Goal: Task Accomplishment & Management: Complete application form

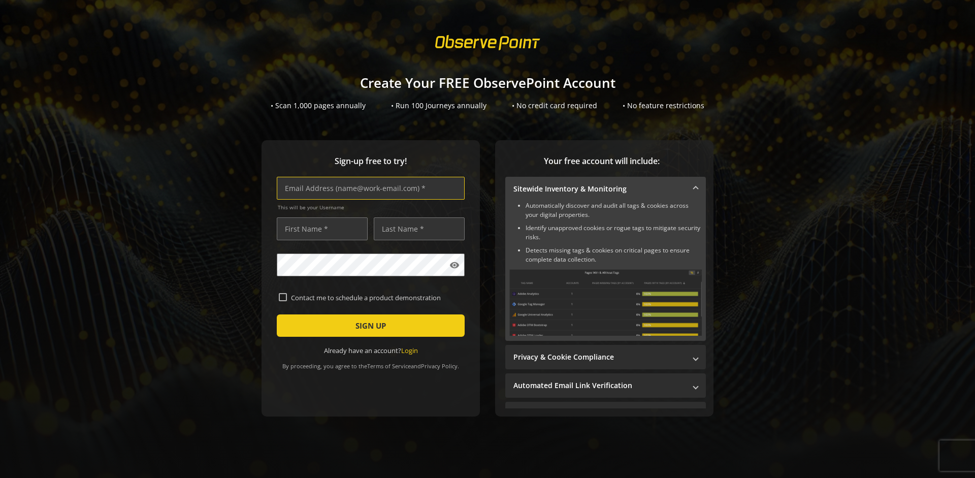
click at [368, 188] on input "text" at bounding box center [371, 188] width 188 height 23
type input "[EMAIL_ADDRESS][DOMAIN_NAME]"
click at [319, 229] on input "text" at bounding box center [322, 228] width 91 height 23
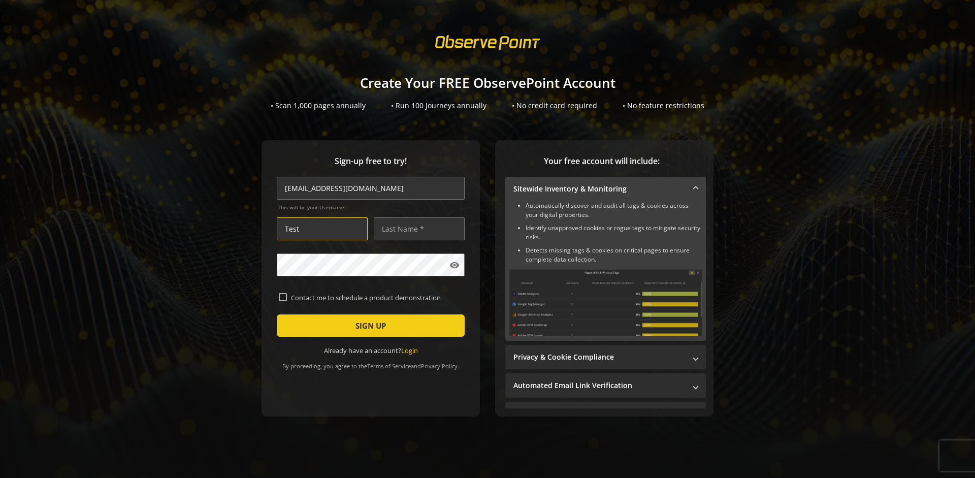
type input "Test"
click at [416, 229] on input "text" at bounding box center [419, 228] width 91 height 23
type input "Test"
click at [368, 325] on span "SIGN UP" at bounding box center [370, 325] width 30 height 18
